Goal: Task Accomplishment & Management: Manage account settings

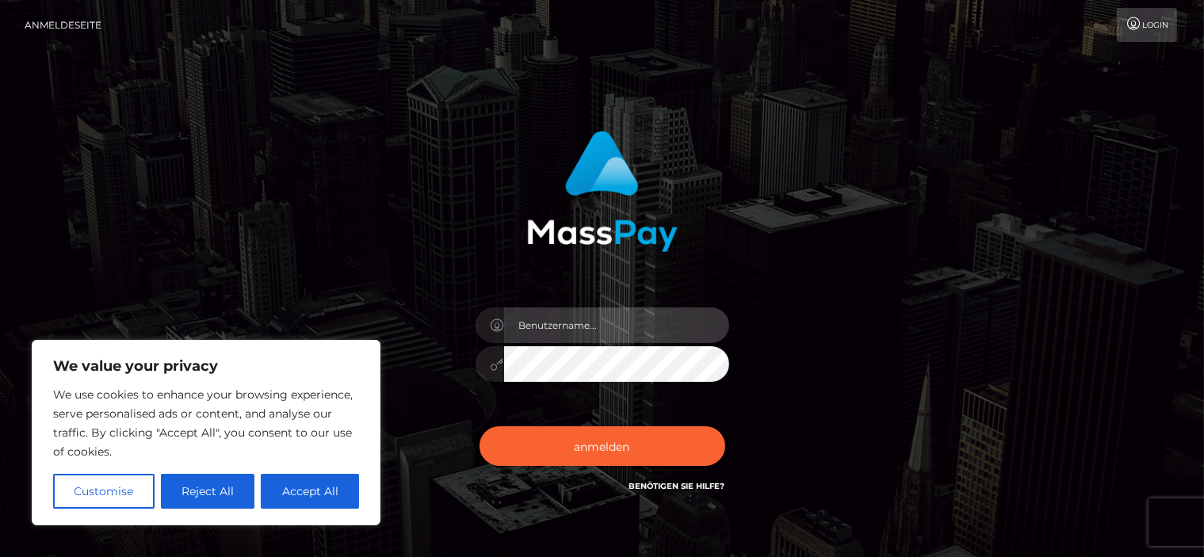
click at [556, 328] on input "text" at bounding box center [616, 326] width 225 height 36
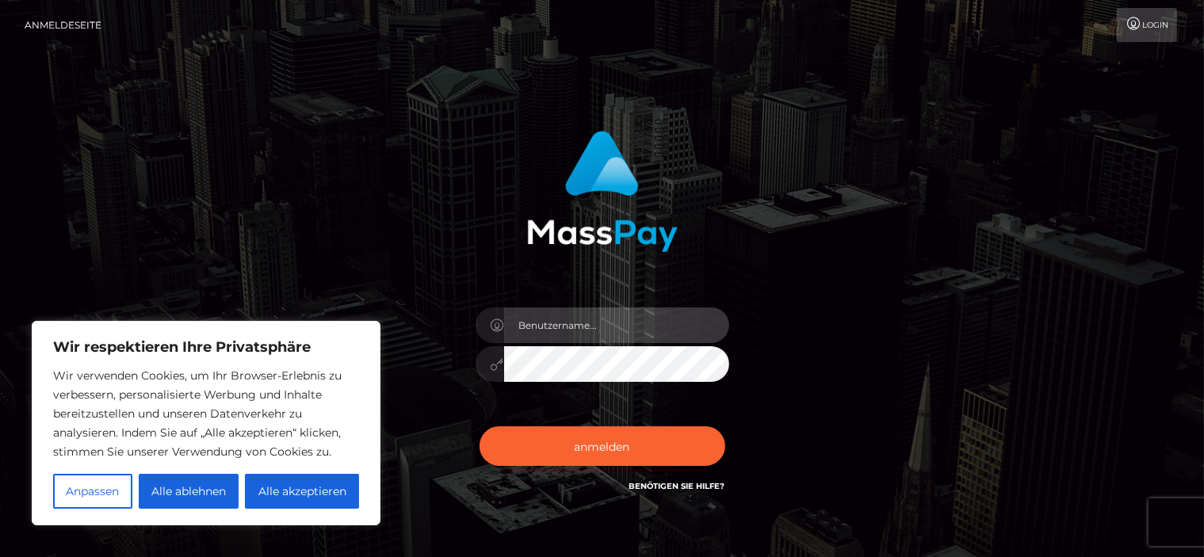
type input "[EMAIL_ADDRESS][DOMAIN_NAME]"
click at [480, 426] on button "anmelden" at bounding box center [603, 446] width 246 height 40
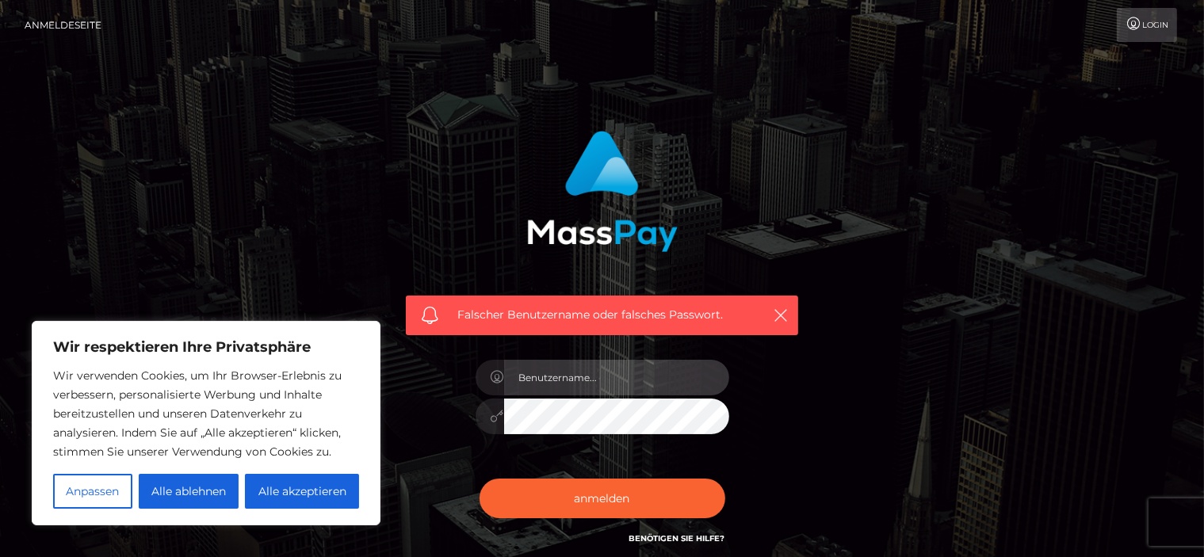
click at [615, 376] on input "text" at bounding box center [616, 378] width 225 height 36
